Goal: Communication & Community: Participate in discussion

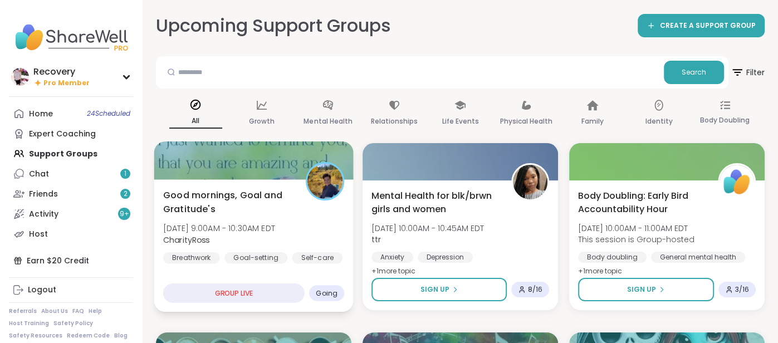
click at [268, 197] on span "Good mornings, Goal and Gratitude's" at bounding box center [228, 201] width 130 height 27
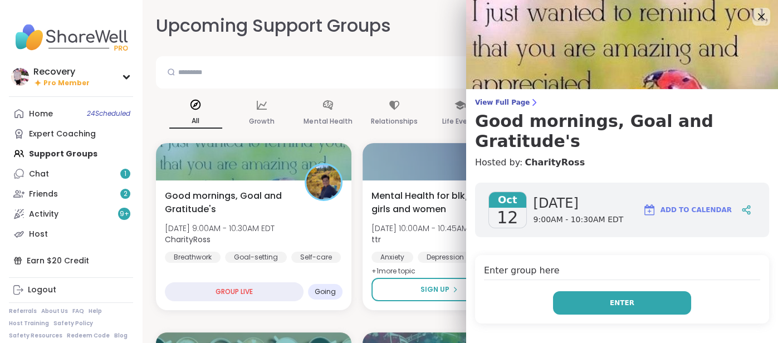
click at [572, 291] on button "Enter" at bounding box center [622, 302] width 138 height 23
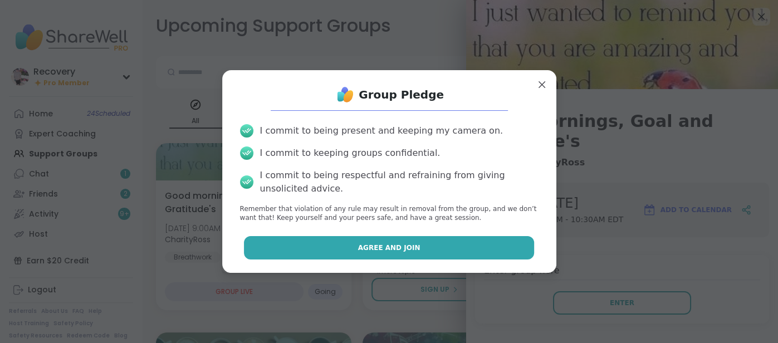
click at [465, 250] on button "Agree and Join" at bounding box center [389, 247] width 290 height 23
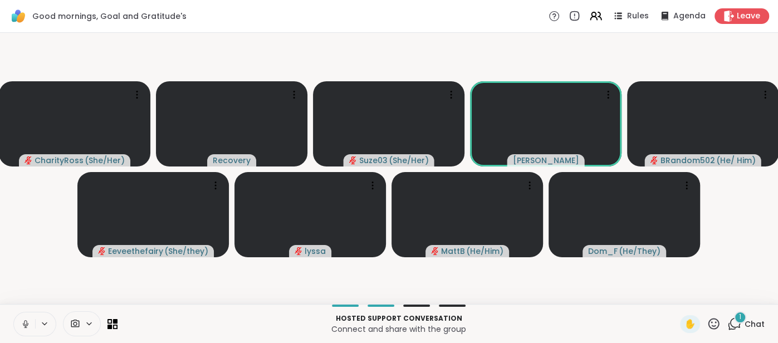
click at [22, 319] on button at bounding box center [24, 323] width 21 height 23
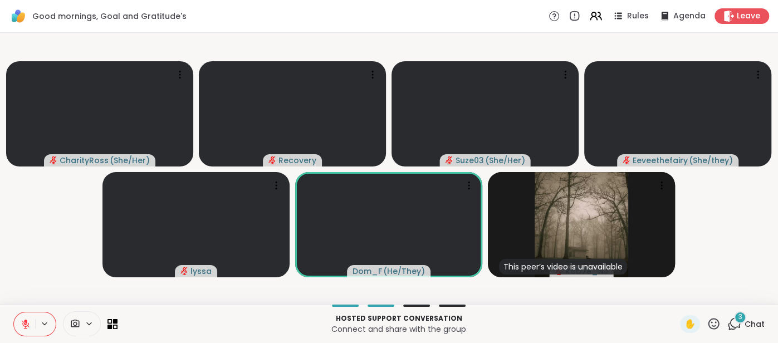
click at [760, 321] on span "Chat" at bounding box center [755, 324] width 20 height 11
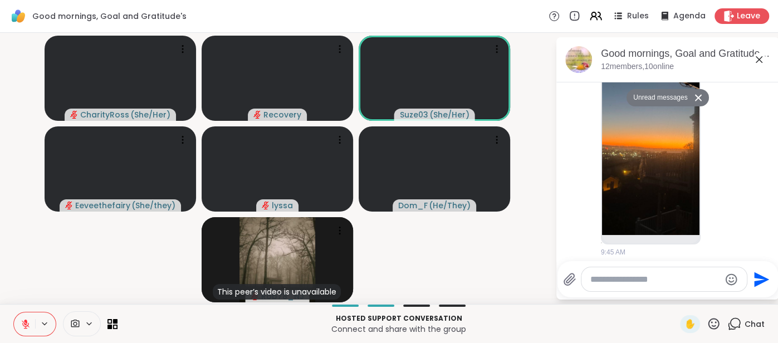
scroll to position [2937, 0]
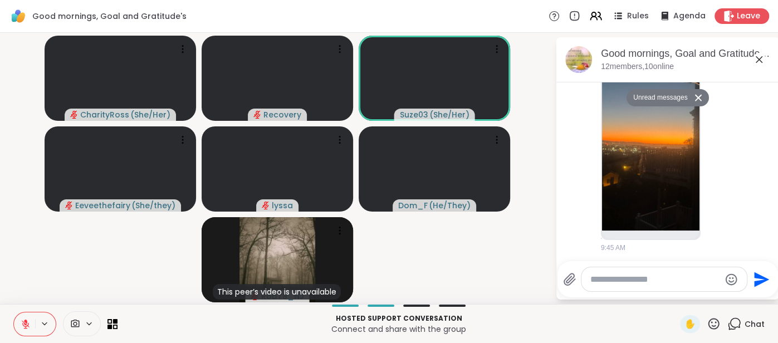
click at [31, 324] on button at bounding box center [24, 323] width 21 height 23
click at [667, 182] on img at bounding box center [650, 131] width 97 height 199
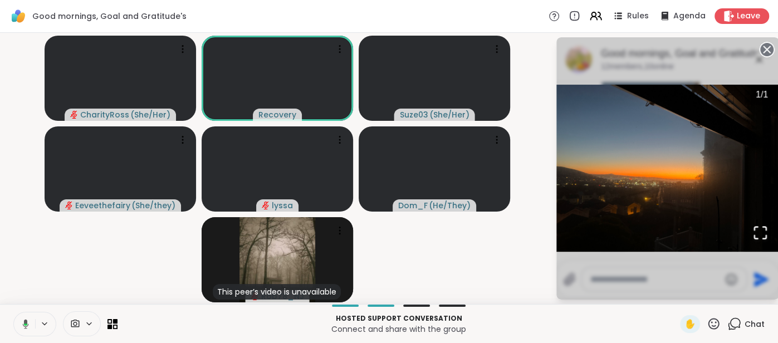
click at [766, 52] on circle at bounding box center [766, 49] width 13 height 13
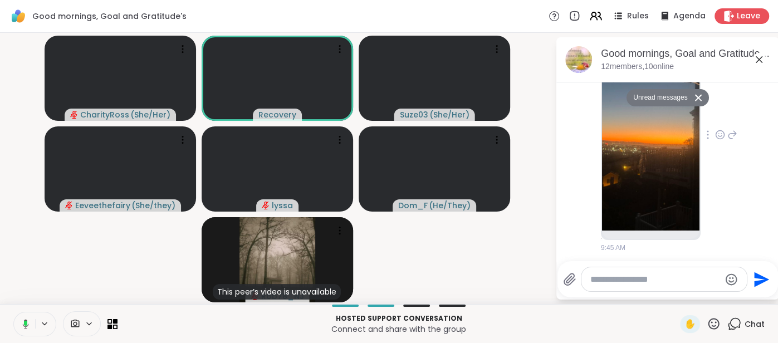
click at [761, 62] on icon at bounding box center [758, 59] width 13 height 13
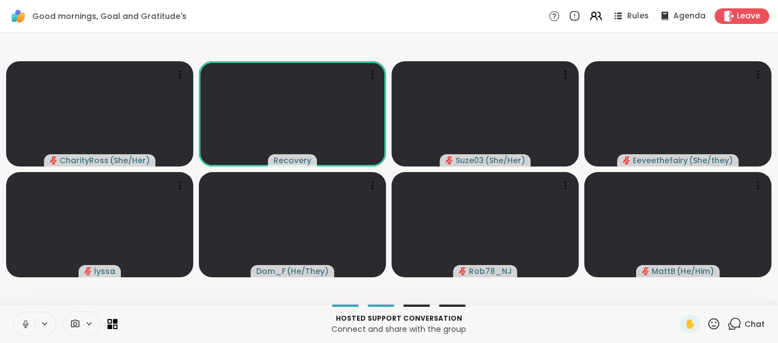
click at [18, 325] on button at bounding box center [24, 323] width 21 height 23
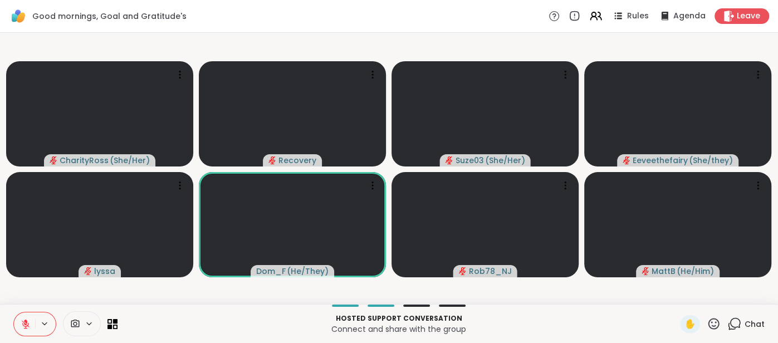
click at [22, 322] on icon at bounding box center [26, 324] width 10 height 10
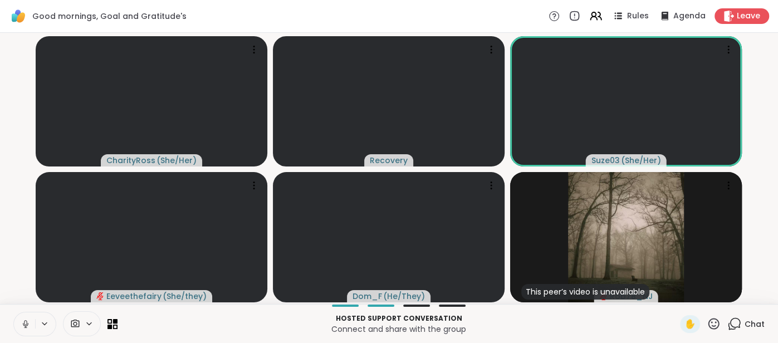
click at [761, 329] on span "Chat" at bounding box center [755, 324] width 20 height 11
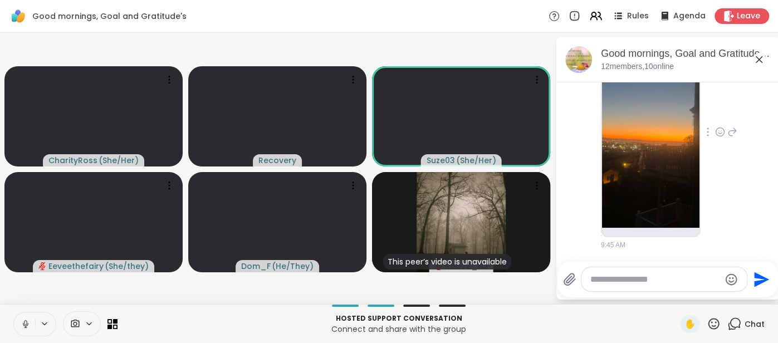
scroll to position [2923, 0]
click at [659, 182] on img at bounding box center [650, 128] width 97 height 199
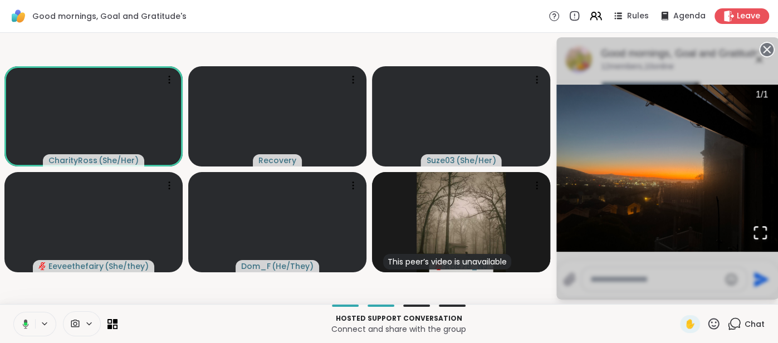
click at [765, 47] on icon at bounding box center [767, 50] width 16 height 16
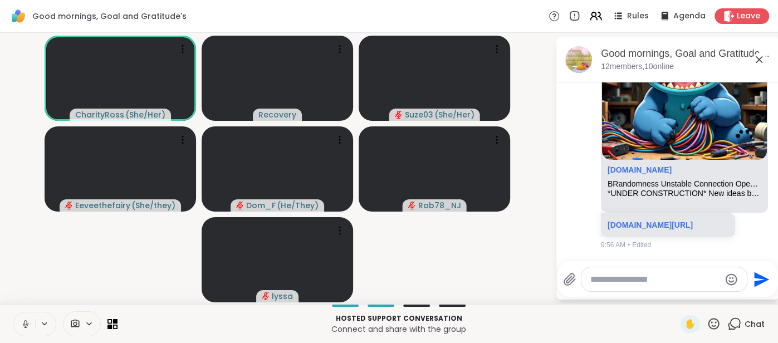
scroll to position [3221, 0]
click at [27, 319] on button at bounding box center [24, 323] width 21 height 23
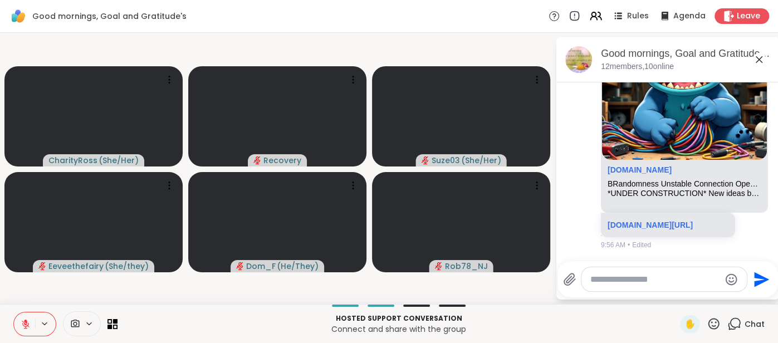
click at [27, 325] on icon at bounding box center [26, 324] width 10 height 10
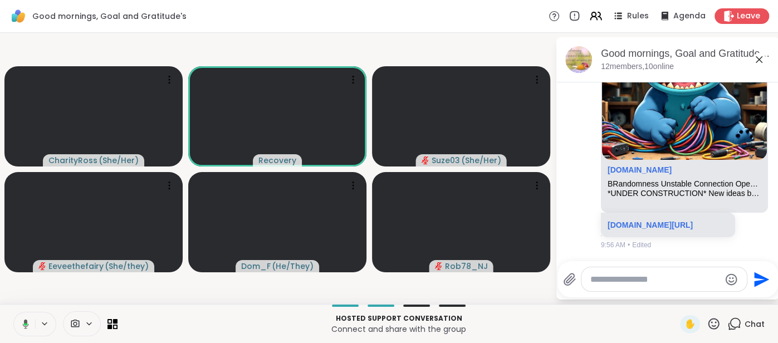
click at [21, 324] on icon at bounding box center [24, 324] width 10 height 10
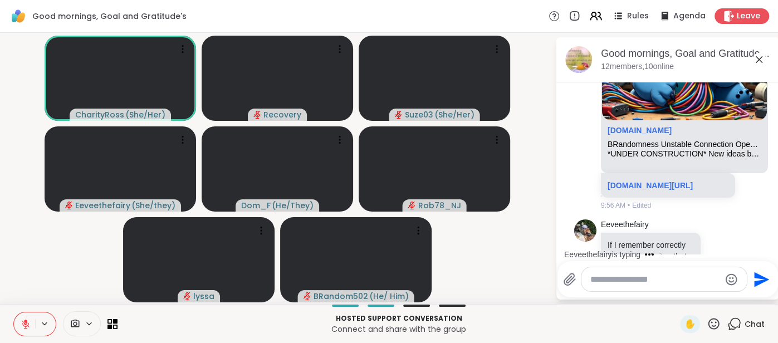
scroll to position [3369, 0]
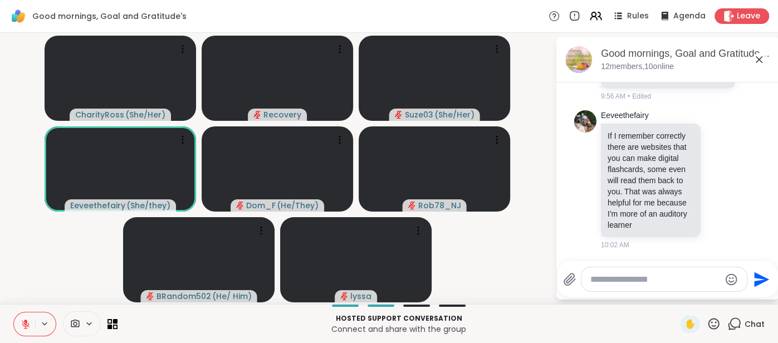
click at [613, 281] on textarea "Type your message" at bounding box center [655, 279] width 130 height 11
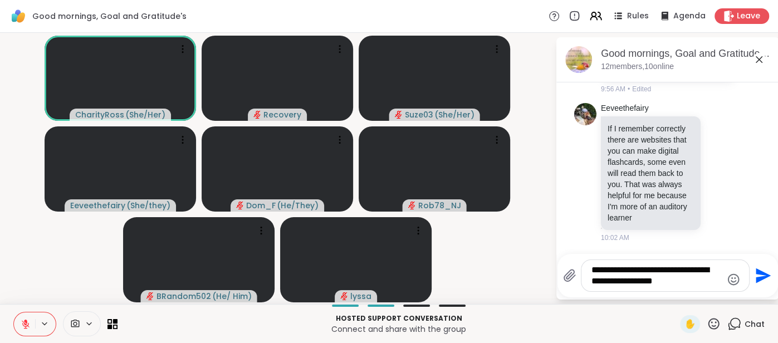
type textarea "**********"
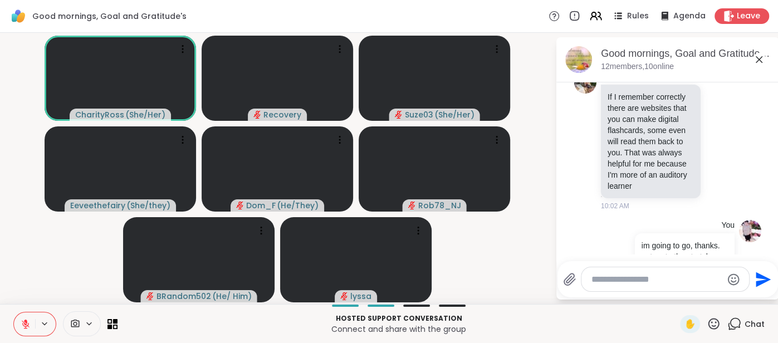
scroll to position [3450, 0]
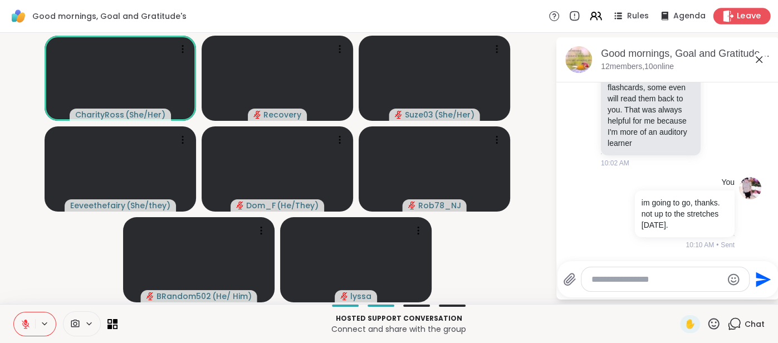
click at [750, 14] on span "Leave" at bounding box center [749, 17] width 25 height 12
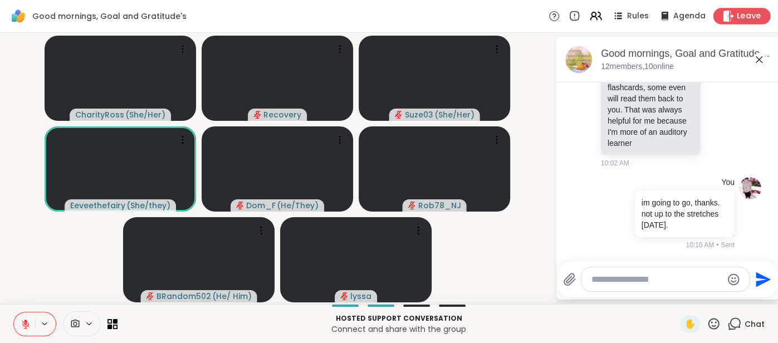
click at [739, 21] on span "Leave" at bounding box center [749, 17] width 25 height 12
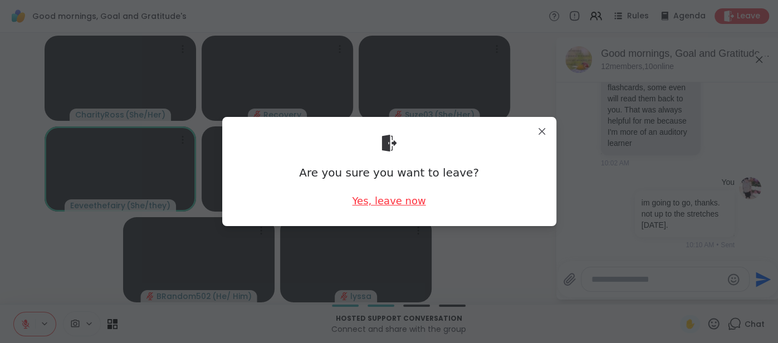
click at [417, 202] on div "Yes, leave now" at bounding box center [389, 201] width 74 height 14
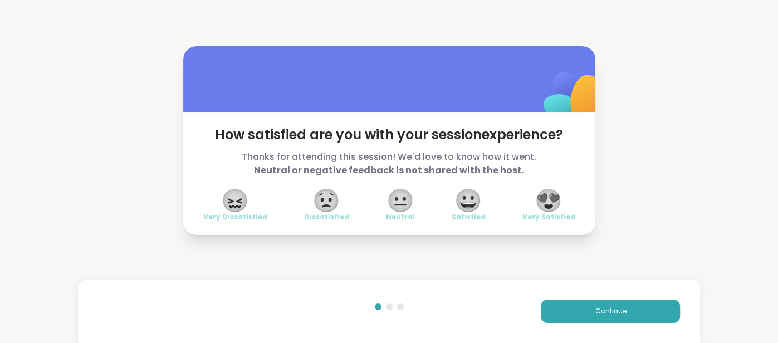
click at [545, 195] on span "😍" at bounding box center [549, 200] width 28 height 20
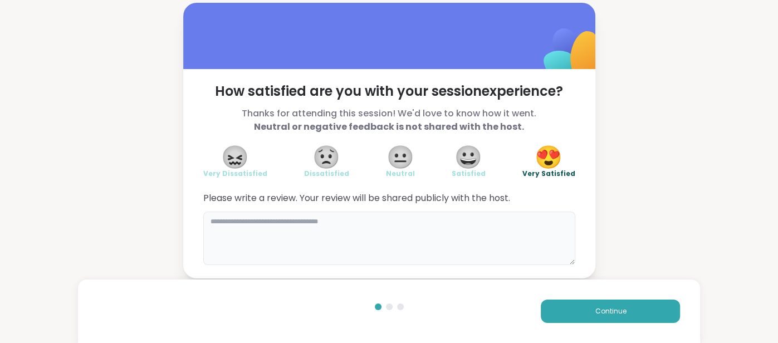
click at [493, 227] on textarea at bounding box center [389, 238] width 372 height 53
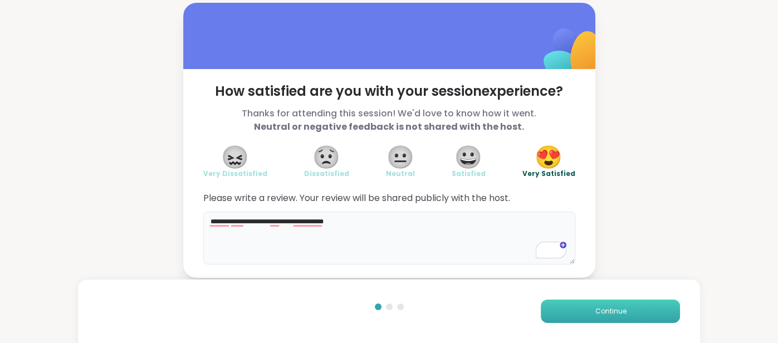
type textarea "**********"
click at [573, 316] on button "Continue" at bounding box center [610, 311] width 139 height 23
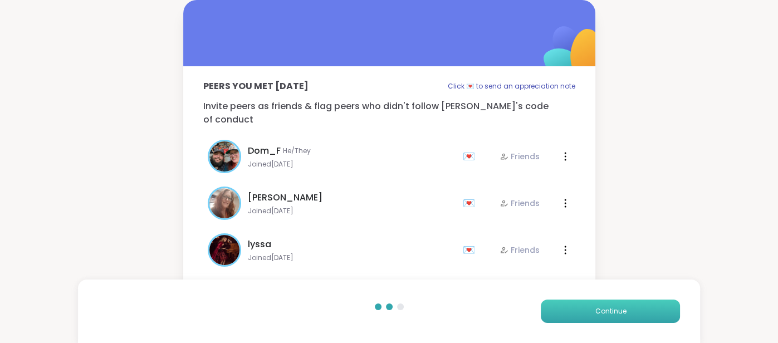
click at [573, 316] on button "Continue" at bounding box center [610, 311] width 139 height 23
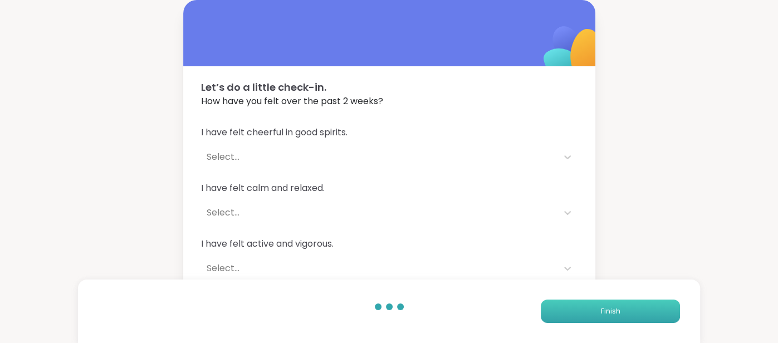
click at [573, 316] on button "Finish" at bounding box center [610, 311] width 139 height 23
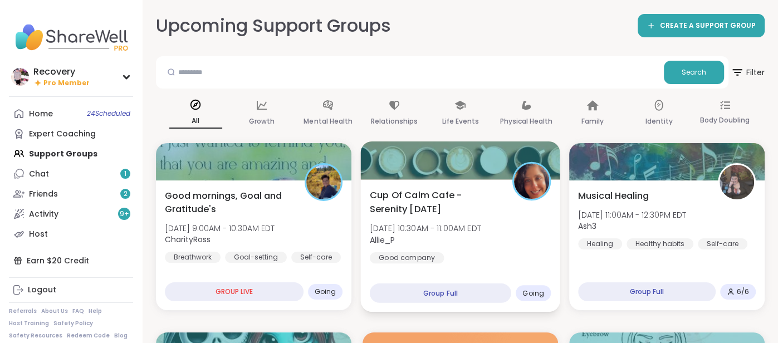
click at [541, 252] on div "Cup Of Calm Cafe - Serenity [DATE] [DATE] 10:30AM - 11:00AM EDT Allie_P Good co…" at bounding box center [460, 225] width 181 height 75
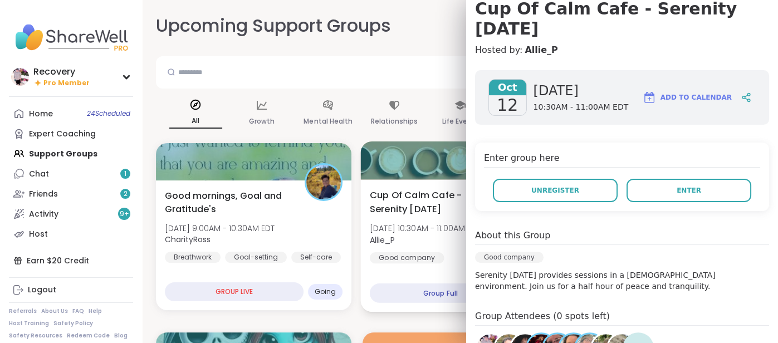
scroll to position [110, 0]
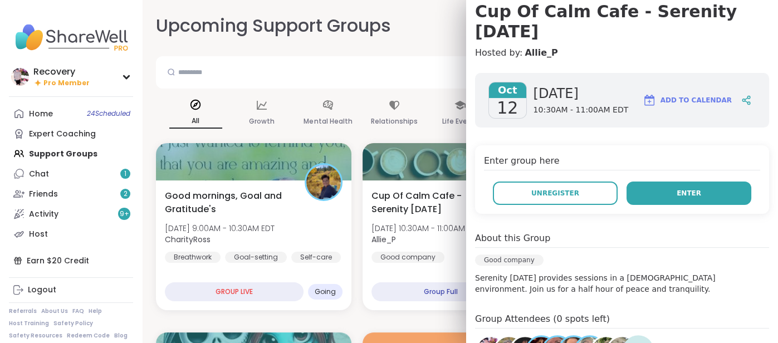
click at [697, 188] on span "Enter" at bounding box center [689, 193] width 25 height 10
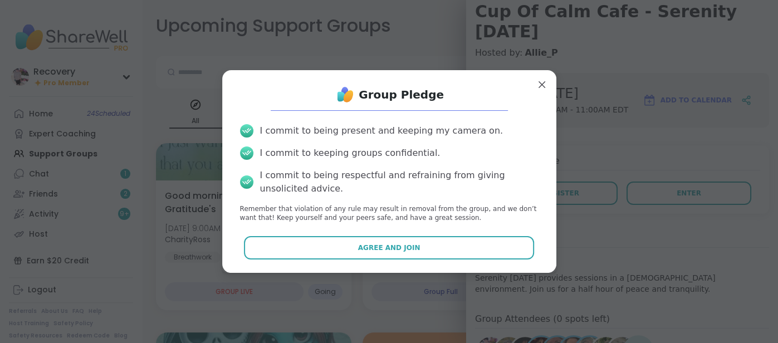
click at [517, 263] on div "Group Pledge I commit to being present and keeping my camera on. I commit to ke…" at bounding box center [389, 171] width 316 height 185
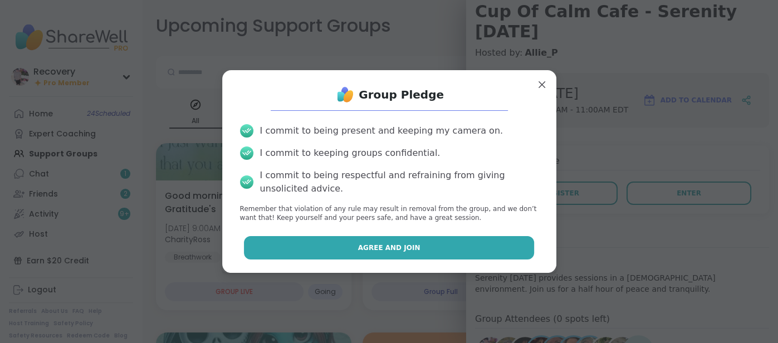
click at [514, 253] on button "Agree and Join" at bounding box center [389, 247] width 290 height 23
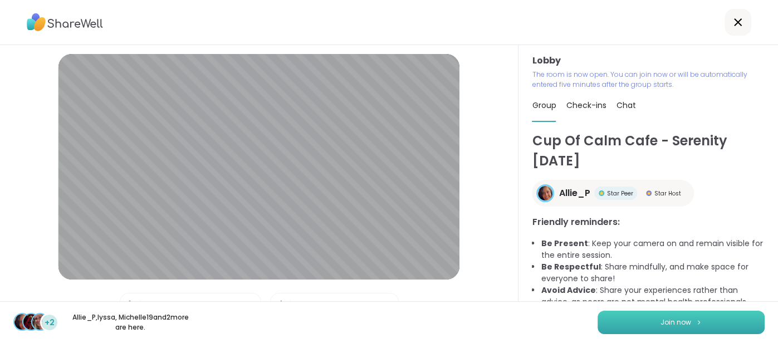
click at [602, 314] on button "Join now" at bounding box center [681, 322] width 167 height 23
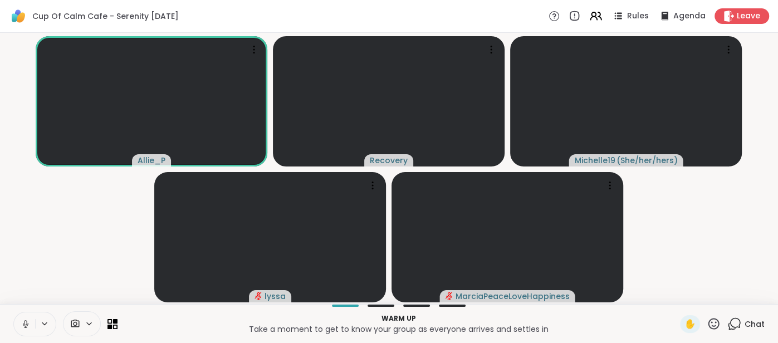
click at [751, 318] on div "Chat" at bounding box center [745, 324] width 37 height 18
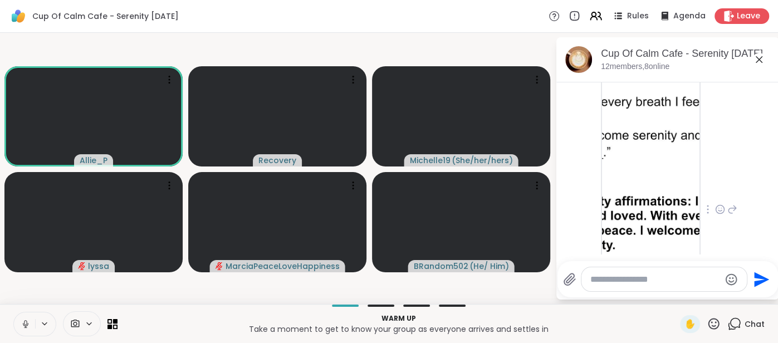
scroll to position [56, 0]
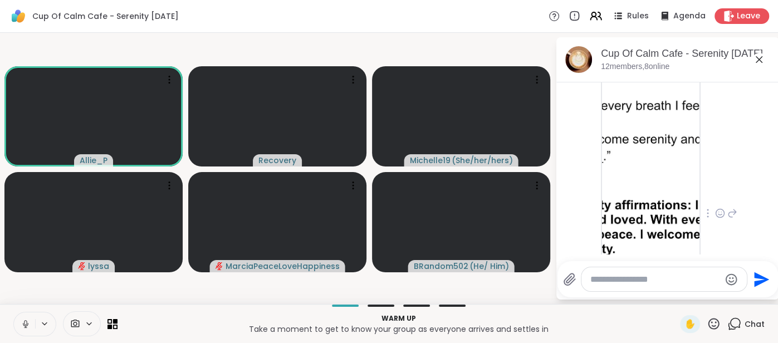
click at [674, 168] on img at bounding box center [650, 158] width 97 height 205
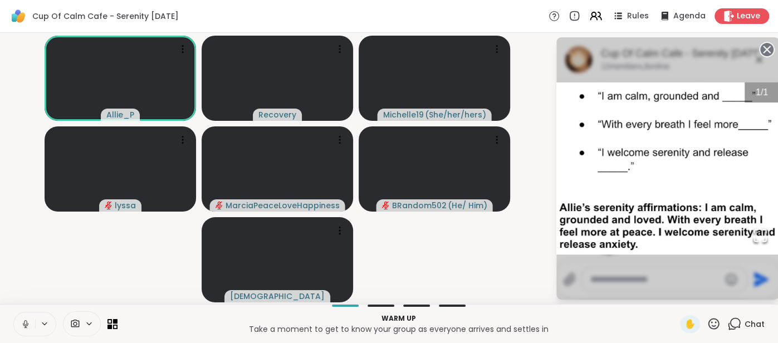
click at [761, 52] on circle at bounding box center [766, 49] width 13 height 13
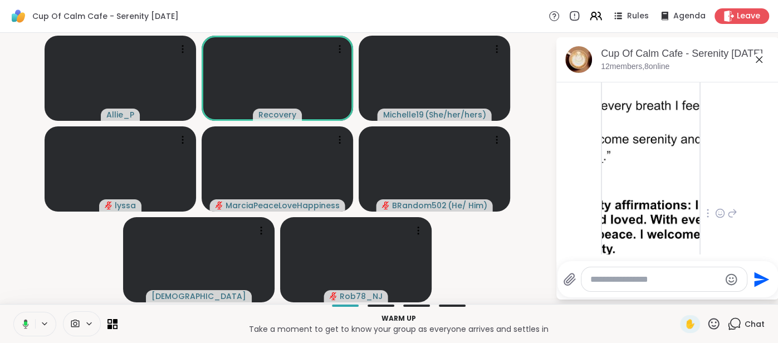
click at [23, 322] on icon at bounding box center [24, 324] width 10 height 10
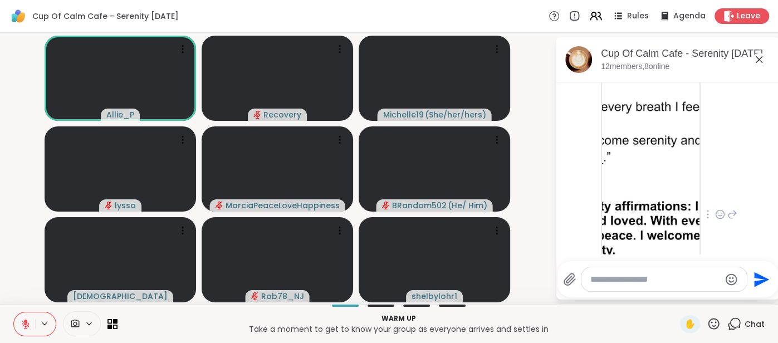
scroll to position [69, 0]
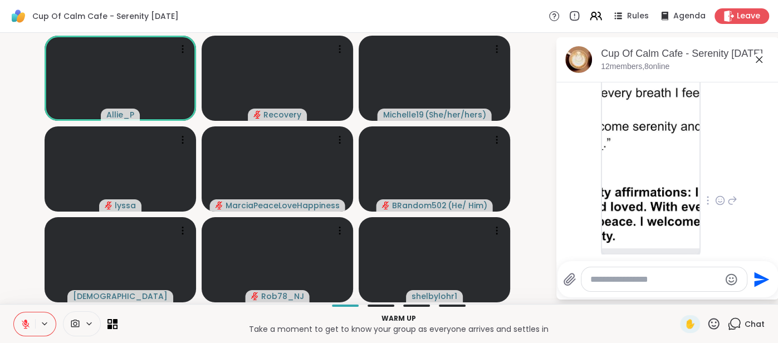
click at [672, 169] on img at bounding box center [650, 145] width 97 height 205
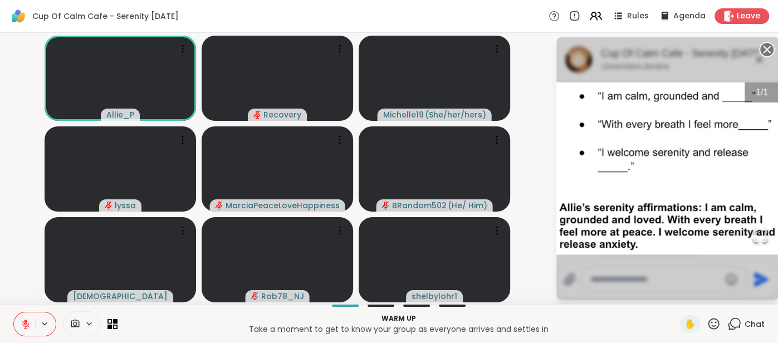
click at [771, 46] on circle at bounding box center [766, 49] width 13 height 13
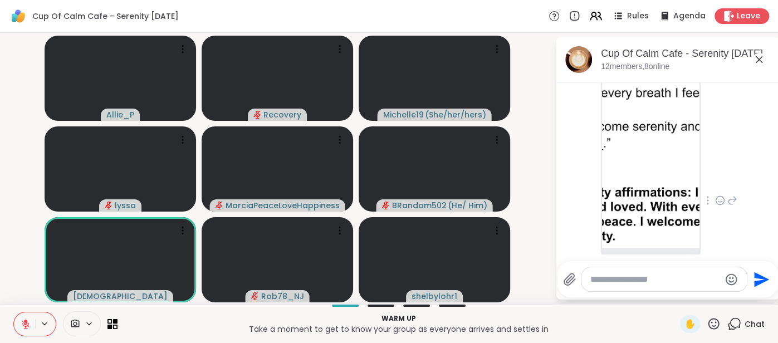
click at [24, 325] on icon at bounding box center [26, 324] width 10 height 10
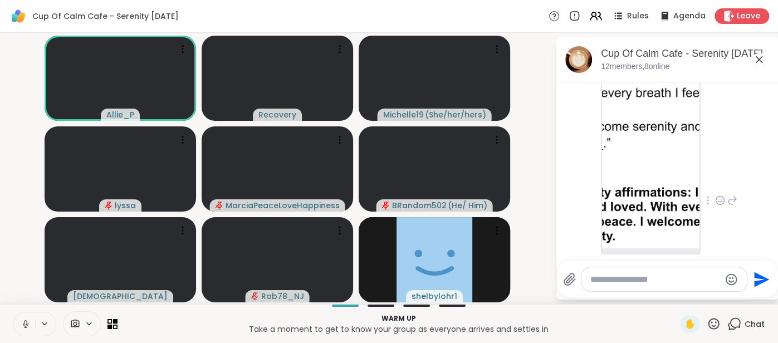
click at [40, 273] on video-player-container "Allie_P Recovery Michelle19 ( She/her/hers ) [PERSON_NAME] BRandom502 ( He/ Him…" at bounding box center [278, 168] width 542 height 262
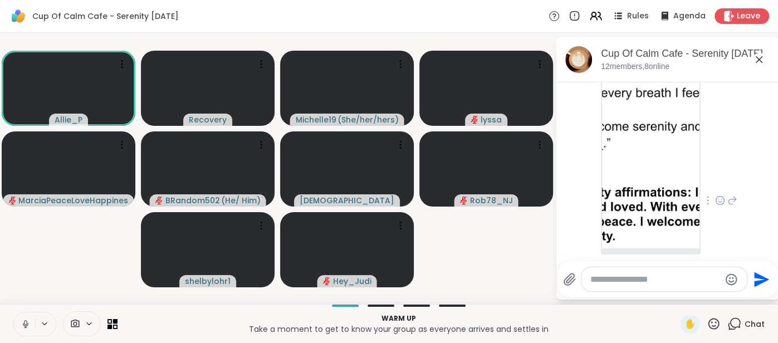
click at [24, 325] on icon at bounding box center [26, 324] width 10 height 10
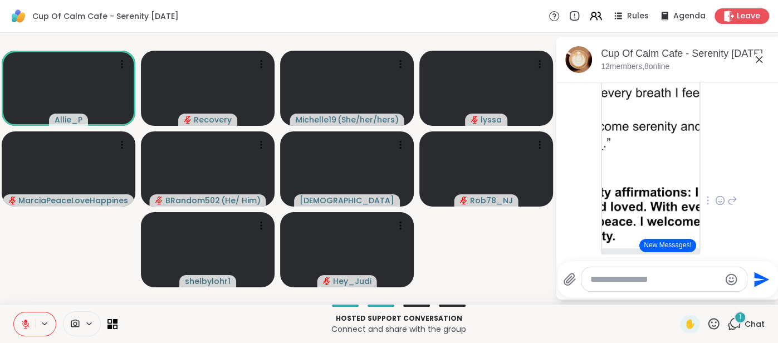
click at [672, 141] on img at bounding box center [650, 145] width 97 height 205
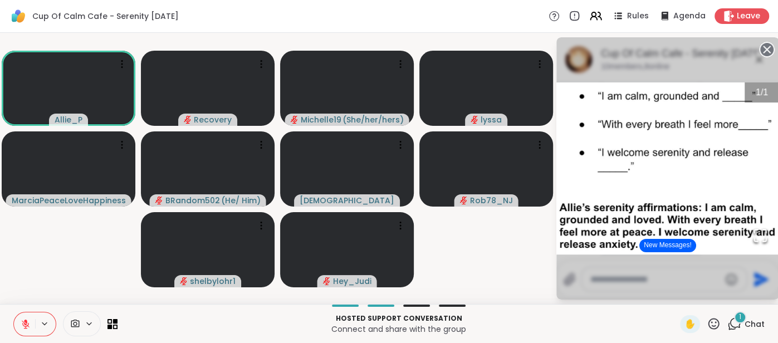
click at [27, 324] on icon at bounding box center [26, 324] width 10 height 10
click at [21, 324] on icon at bounding box center [26, 324] width 10 height 10
click at [764, 51] on icon at bounding box center [767, 50] width 16 height 16
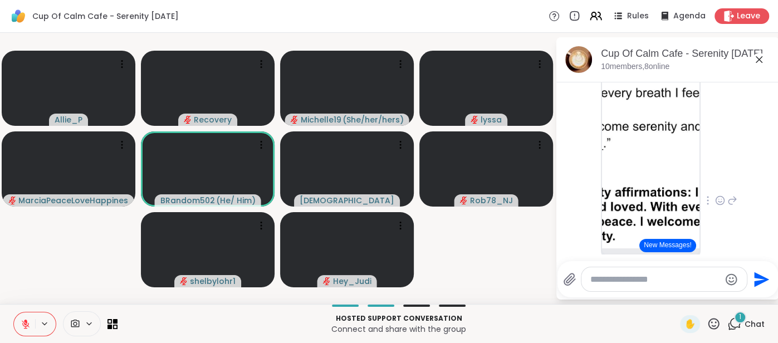
click at [679, 251] on button "New Messages!" at bounding box center [667, 245] width 56 height 13
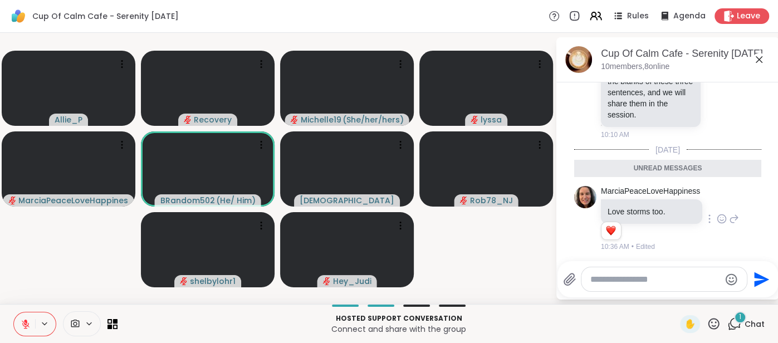
scroll to position [276, 0]
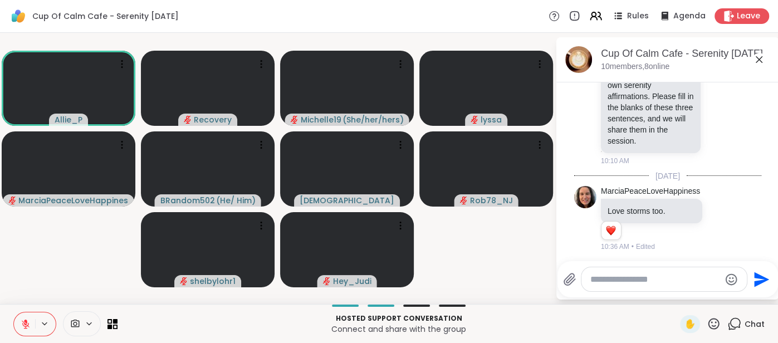
click at [668, 285] on textarea "Type your message" at bounding box center [655, 279] width 130 height 11
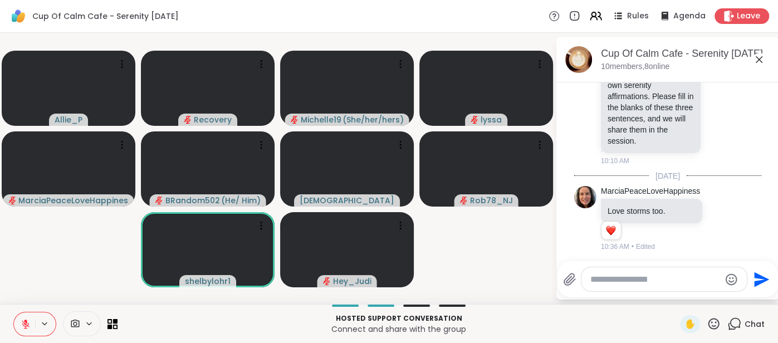
click at [668, 275] on textarea "Type your message" at bounding box center [655, 279] width 130 height 11
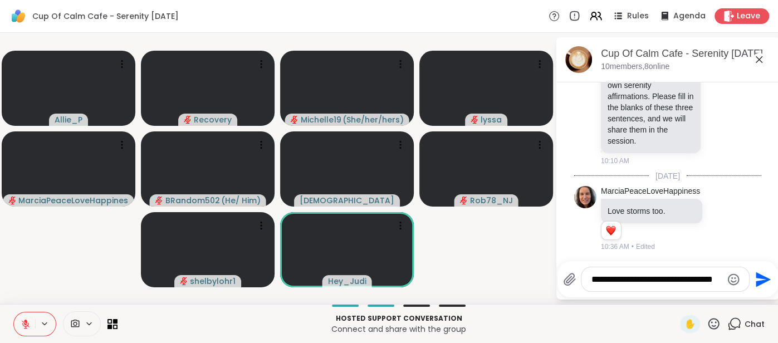
scroll to position [283, 0]
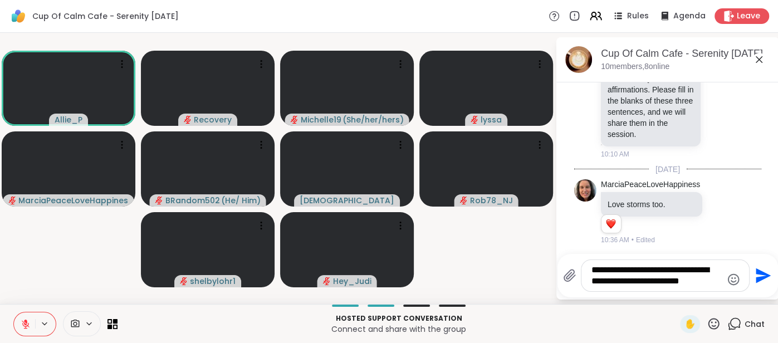
type textarea "**********"
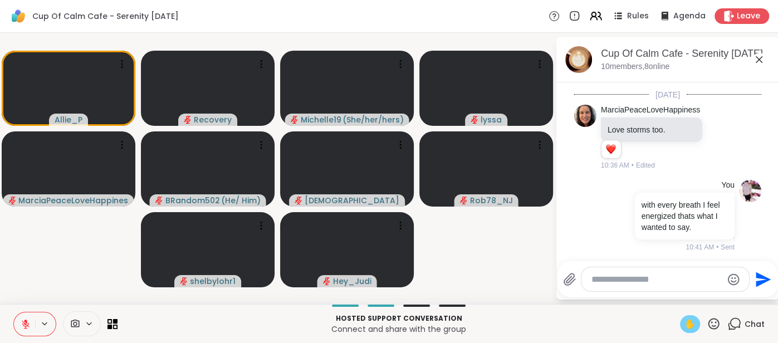
click at [697, 320] on div "✋" at bounding box center [690, 324] width 20 height 18
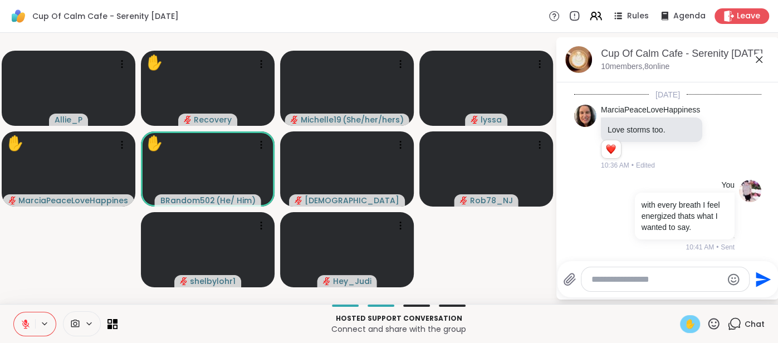
click at [25, 315] on button at bounding box center [24, 323] width 21 height 23
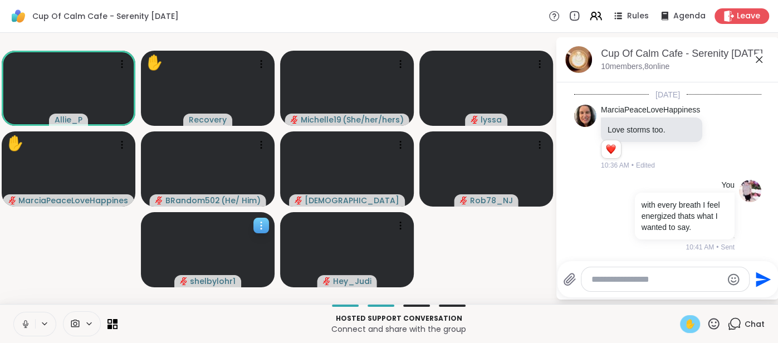
click at [148, 275] on video at bounding box center [208, 249] width 134 height 75
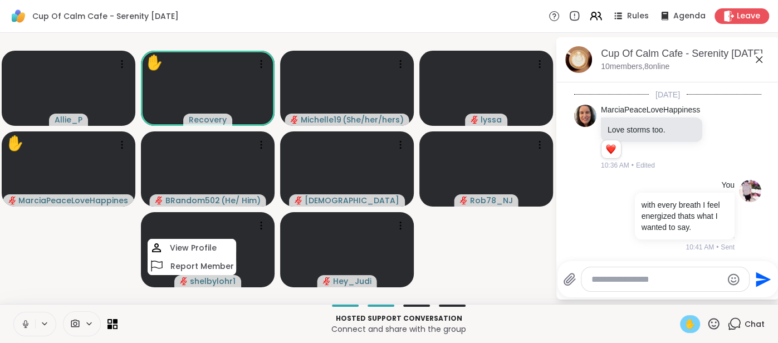
click at [693, 324] on span "✋" at bounding box center [690, 323] width 11 height 13
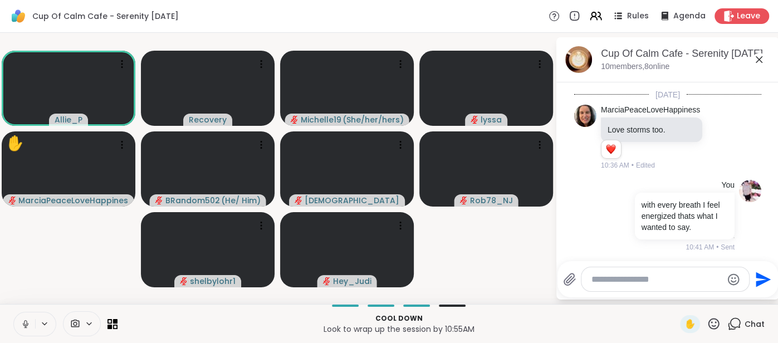
click at [23, 327] on icon at bounding box center [26, 324] width 10 height 10
click at [598, 285] on textarea "Type your message" at bounding box center [656, 279] width 130 height 11
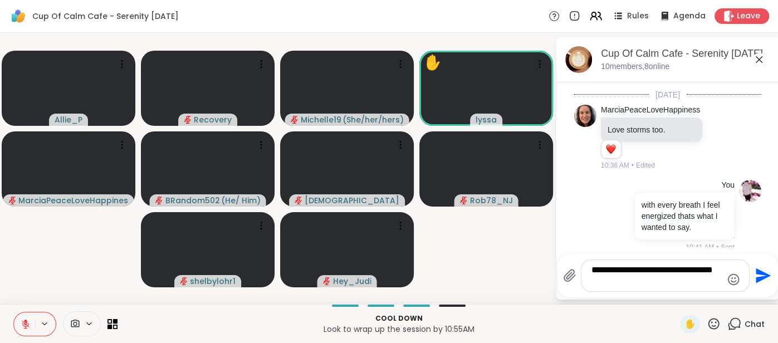
scroll to position [0, 0]
type textarea "**********"
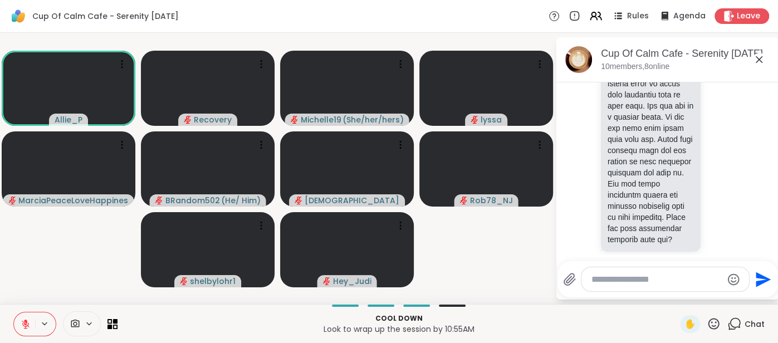
scroll to position [1634, 0]
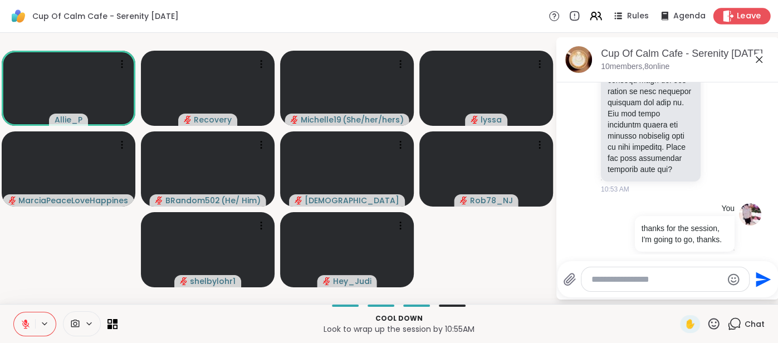
click at [747, 14] on span "Leave" at bounding box center [749, 17] width 25 height 12
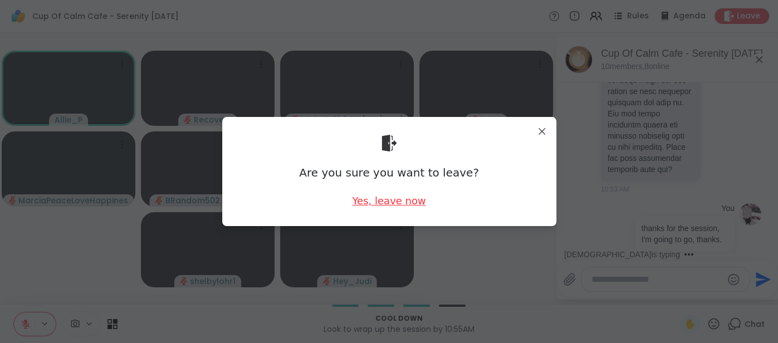
click at [414, 200] on div "Yes, leave now" at bounding box center [389, 201] width 74 height 14
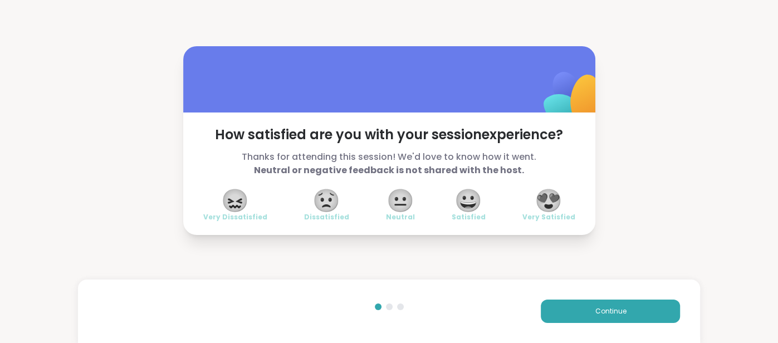
click at [546, 197] on span "😍" at bounding box center [549, 200] width 28 height 20
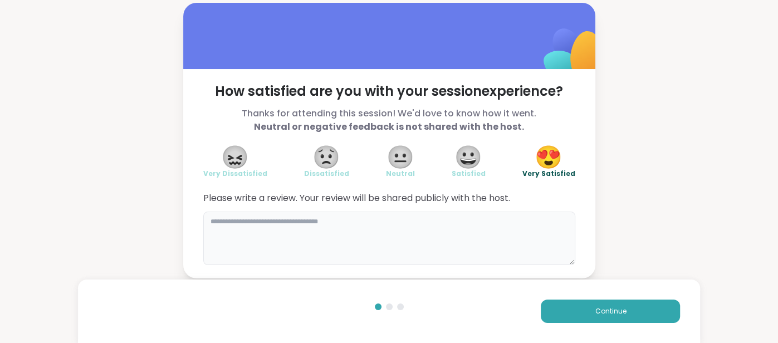
click at [483, 245] on textarea at bounding box center [389, 238] width 372 height 53
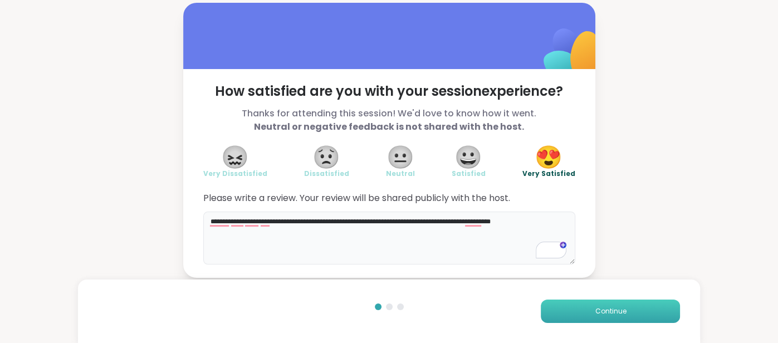
type textarea "**********"
click at [571, 304] on button "Continue" at bounding box center [610, 311] width 139 height 23
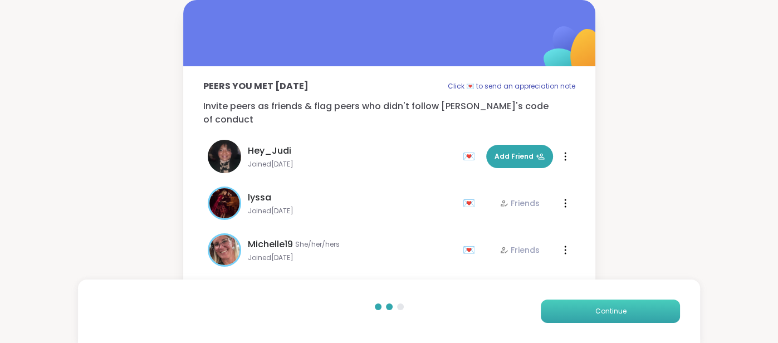
click at [569, 303] on button "Continue" at bounding box center [610, 311] width 139 height 23
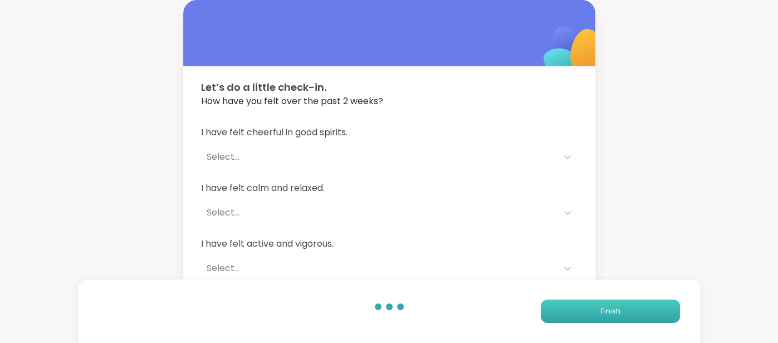
click at [569, 303] on button "Finish" at bounding box center [610, 311] width 139 height 23
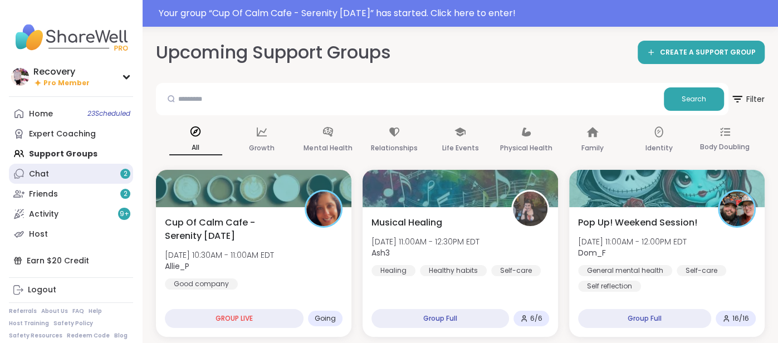
click at [86, 175] on link "Chat 2" at bounding box center [71, 174] width 124 height 20
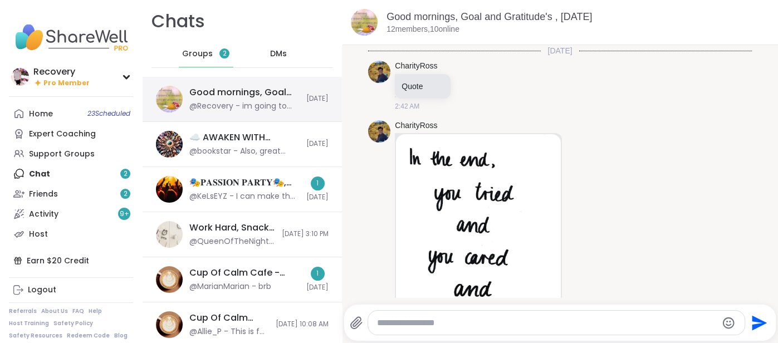
scroll to position [3127, 0]
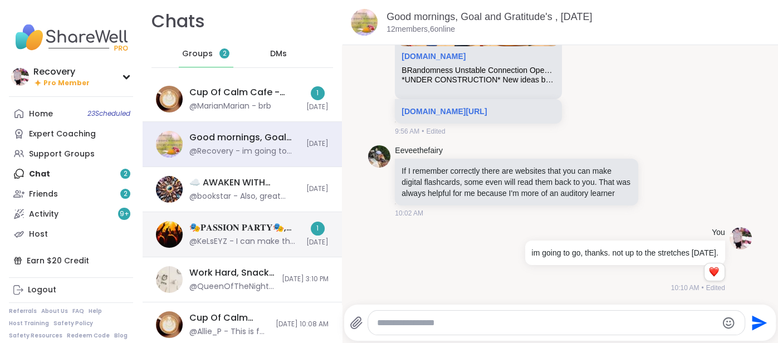
click at [231, 222] on div "🎭𝐏𝐀𝐒𝐒𝐈𝐎𝐍 𝐏𝐀𝐑𝐓𝐘🎭, [DATE]" at bounding box center [244, 228] width 110 height 12
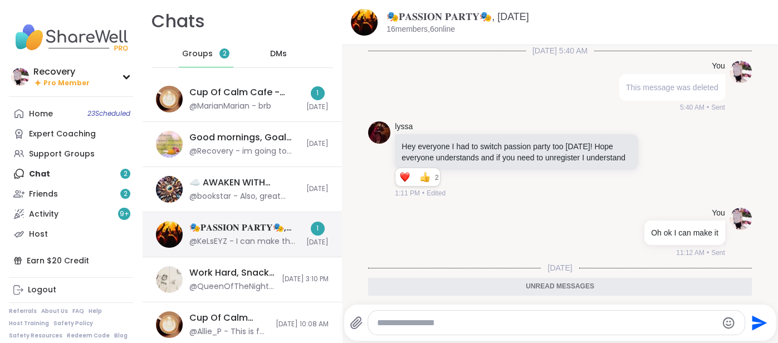
scroll to position [60, 0]
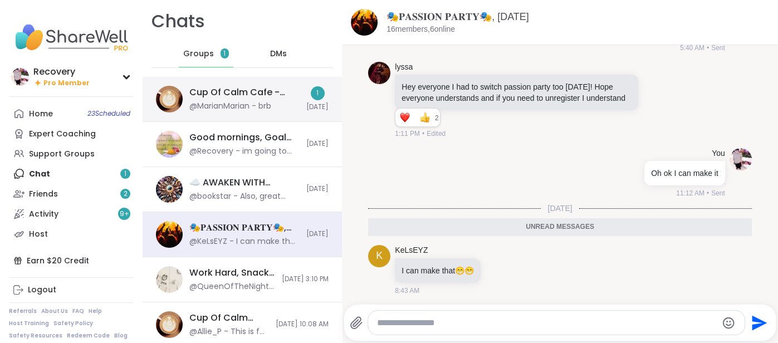
click at [205, 102] on div "@MarianMarian - brb" at bounding box center [230, 106] width 82 height 11
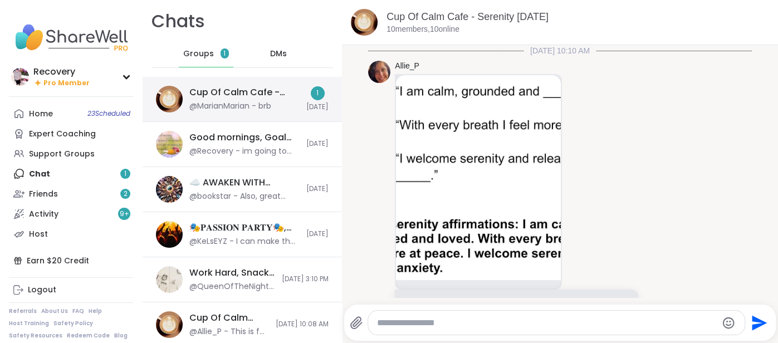
scroll to position [815, 0]
